Goal: Information Seeking & Learning: Learn about a topic

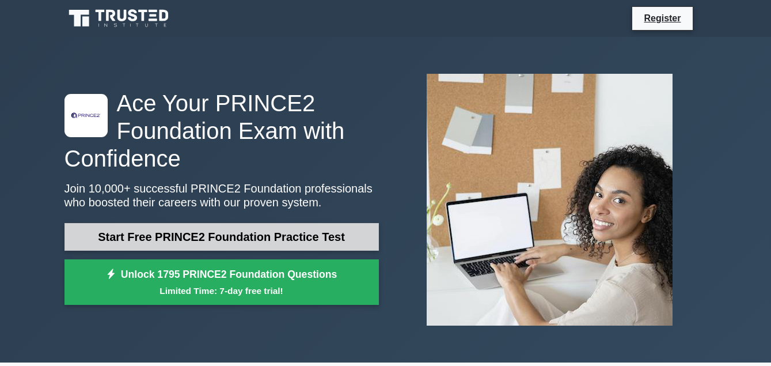
click at [200, 229] on link "Start Free PRINCE2 Foundation Practice Test" at bounding box center [222, 237] width 315 height 28
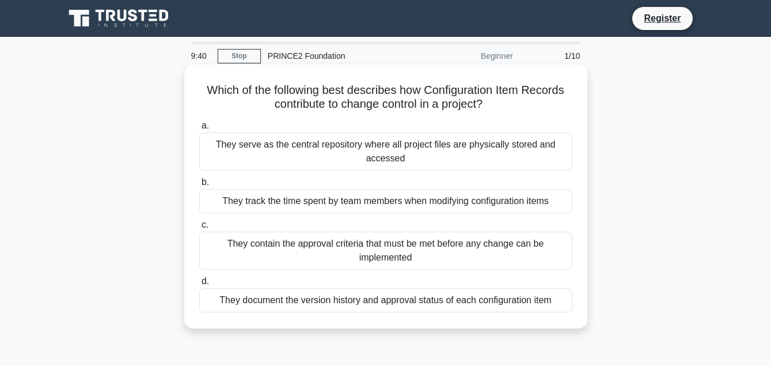
click at [330, 154] on div "They serve as the central repository where all project files are physically sto…" at bounding box center [385, 152] width 373 height 38
click at [199, 130] on input "a. They serve as the central repository where all project files are physically …" at bounding box center [199, 125] width 0 height 7
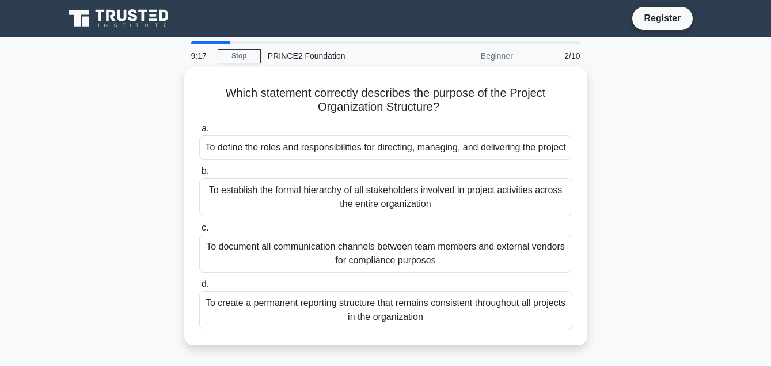
click at [116, 115] on div "Which statement correctly describes the purpose of the Project Organization Str…" at bounding box center [386, 213] width 657 height 292
